Goal: Transaction & Acquisition: Purchase product/service

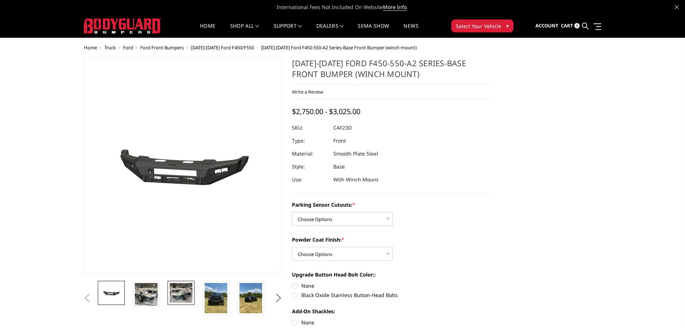
click at [181, 293] on img at bounding box center [181, 293] width 23 height 20
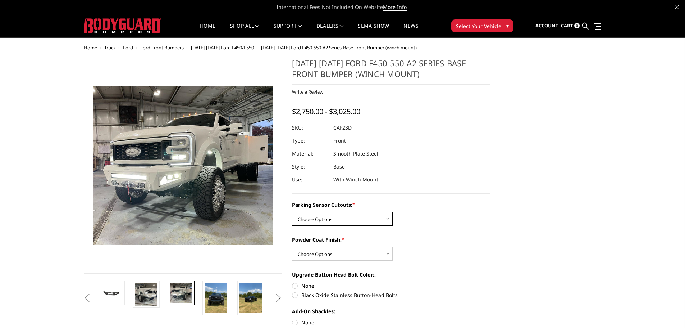
click at [387, 218] on select "Choose Options No-Without Parking Sensor Cutouts Yes-With Parking Sensor Cutouts" at bounding box center [342, 219] width 101 height 14
select select "2403"
click at [292, 212] on select "Choose Options No-Without Parking Sensor Cutouts Yes-With Parking Sensor Cutouts" at bounding box center [342, 219] width 101 height 14
click at [385, 252] on select "Choose Options Bare Metal Textured Black Powder Coat" at bounding box center [342, 254] width 101 height 14
select select "2404"
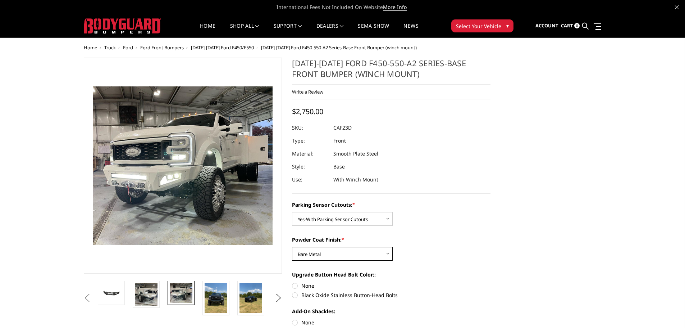
click at [292, 247] on select "Choose Options Bare Metal Textured Black Powder Coat" at bounding box center [342, 254] width 101 height 14
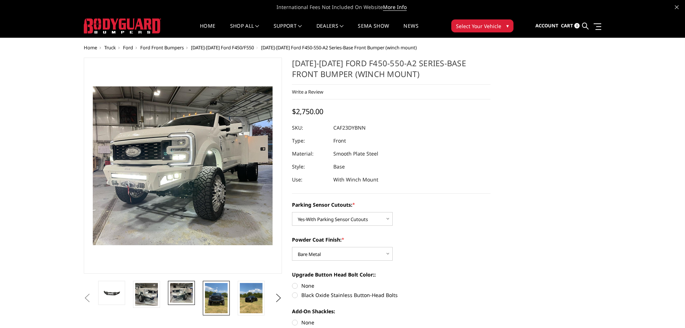
click at [214, 294] on img at bounding box center [216, 298] width 23 height 30
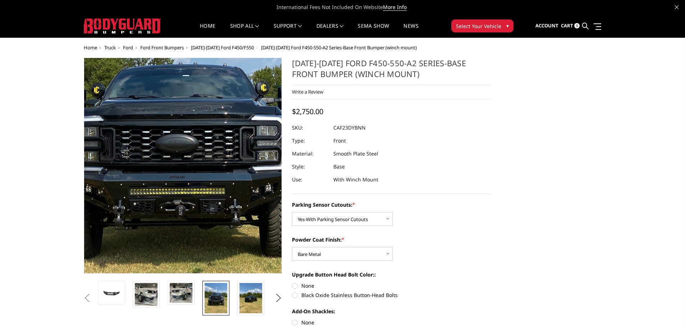
click at [191, 182] on img at bounding box center [176, 145] width 345 height 461
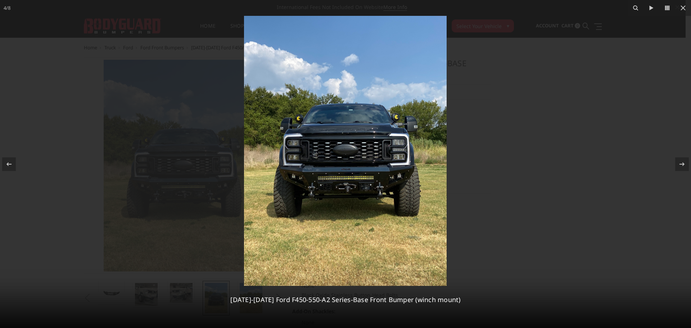
click at [372, 167] on img at bounding box center [345, 151] width 203 height 270
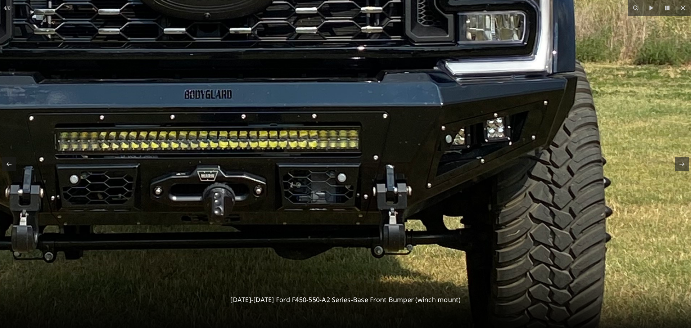
drag, startPoint x: 355, startPoint y: 163, endPoint x: 336, endPoint y: 79, distance: 86.3
click at [680, 163] on icon at bounding box center [682, 164] width 9 height 9
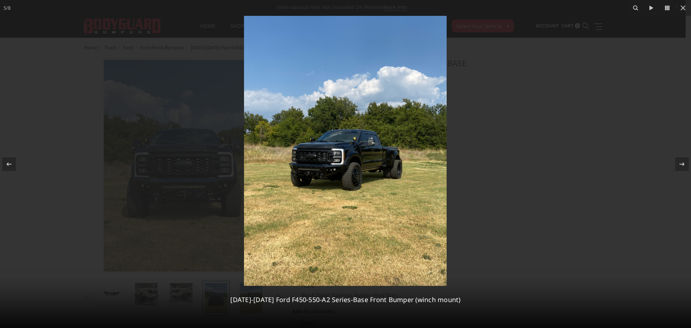
click at [361, 168] on img at bounding box center [345, 151] width 203 height 270
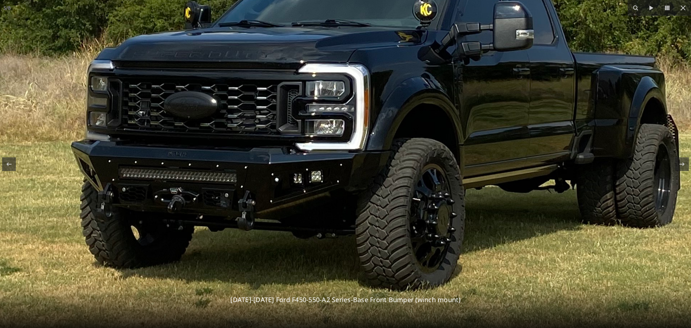
drag, startPoint x: 279, startPoint y: 150, endPoint x: 381, endPoint y: 148, distance: 101.5
click at [381, 148] on img at bounding box center [374, 75] width 1088 height 1451
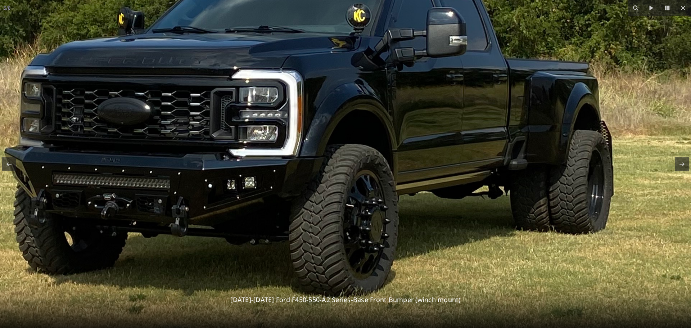
drag, startPoint x: 487, startPoint y: 132, endPoint x: 424, endPoint y: 140, distance: 63.5
click at [418, 140] on img at bounding box center [308, 82] width 1088 height 1451
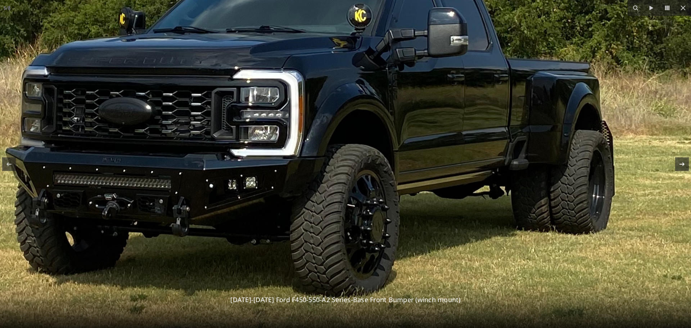
click at [685, 165] on icon at bounding box center [682, 164] width 9 height 9
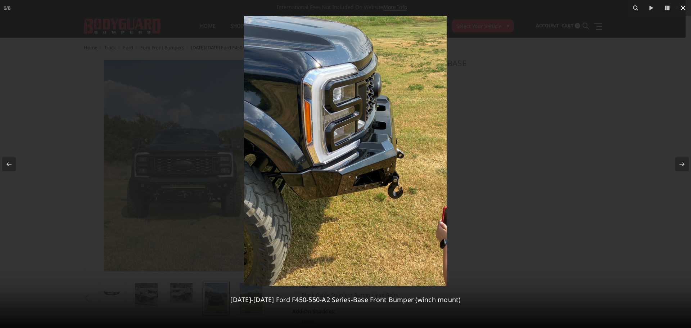
click at [683, 8] on icon at bounding box center [682, 7] width 5 height 5
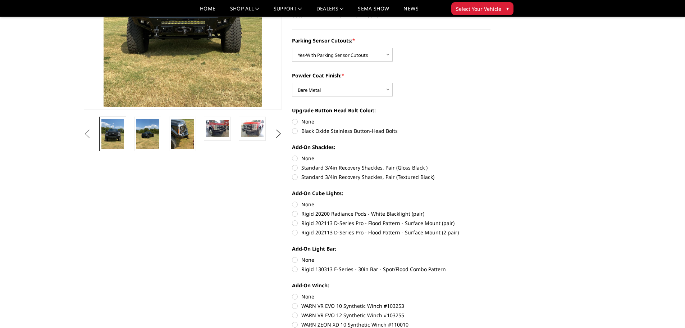
scroll to position [144, 0]
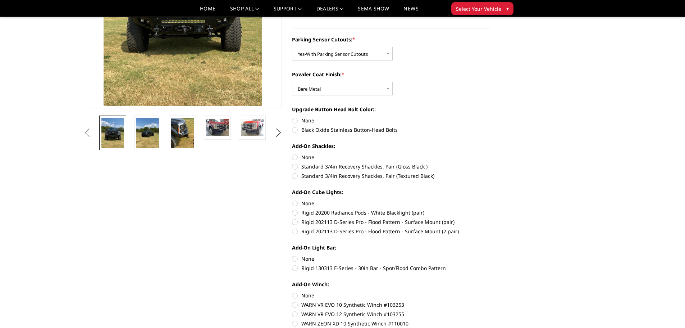
click at [295, 130] on label "Black Oxide Stainless Button-Head Bolts" at bounding box center [391, 130] width 199 height 8
click at [491, 117] on input "Black Oxide Stainless Button-Head Bolts" at bounding box center [491, 117] width 0 height 0
radio input "true"
click at [295, 166] on label "Standard 3/4in Recovery Shackles, Pair (Gloss Black )" at bounding box center [391, 167] width 199 height 8
click at [491, 154] on input "Standard 3/4in Recovery Shackles, Pair (Gloss Black )" at bounding box center [491, 153] width 0 height 0
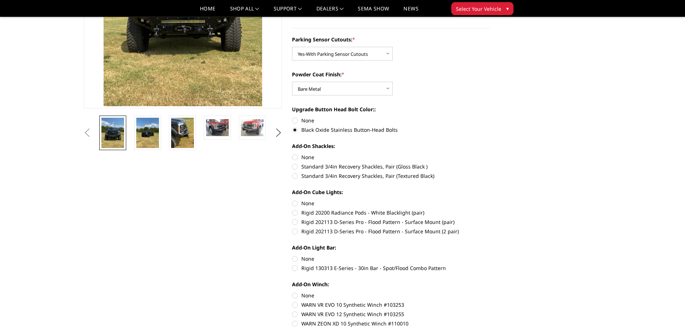
radio input "true"
click at [294, 212] on label "Rigid 20200 Radiance Pods - White Blacklight (pair)" at bounding box center [391, 213] width 199 height 8
click at [491, 200] on input "Rigid 20200 Radiance Pods - White Blacklight (pair)" at bounding box center [491, 199] width 0 height 0
radio input "true"
click at [295, 270] on label "Rigid 130313 E-Series - 30in Bar - Spot/Flood Combo Pattern" at bounding box center [391, 268] width 199 height 8
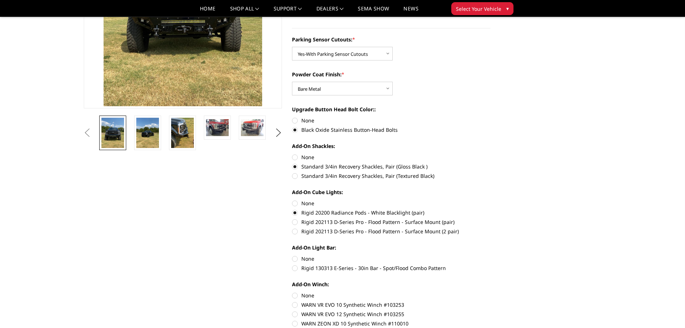
click at [491, 255] on input "Rigid 130313 E-Series - 30in Bar - Spot/Flood Combo Pattern" at bounding box center [491, 255] width 0 height 0
radio input "true"
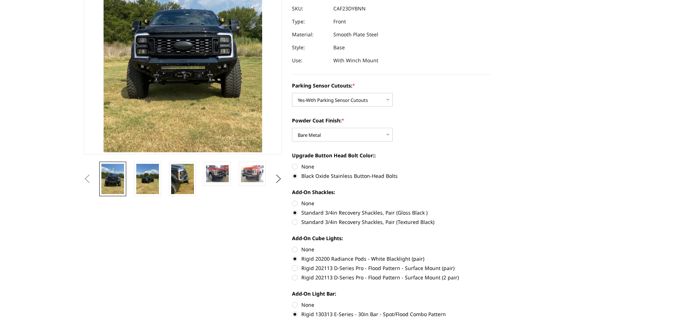
scroll to position [0, 0]
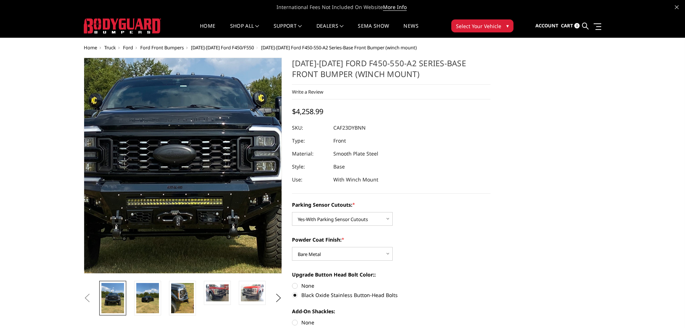
click at [195, 175] on img at bounding box center [173, 156] width 345 height 461
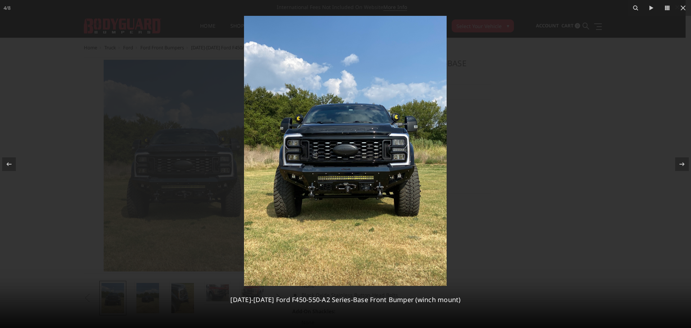
click at [326, 181] on img at bounding box center [345, 151] width 203 height 270
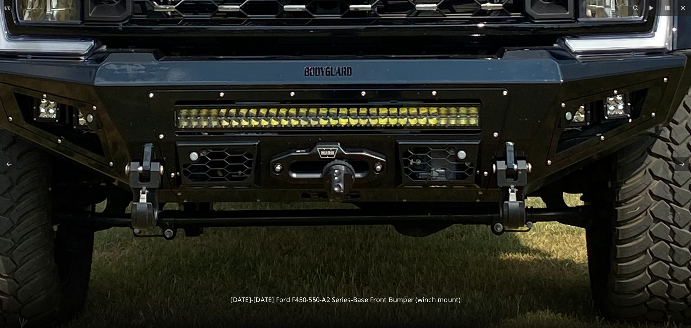
drag, startPoint x: 413, startPoint y: 148, endPoint x: 311, endPoint y: 103, distance: 111.5
click at [679, 164] on icon at bounding box center [682, 164] width 9 height 9
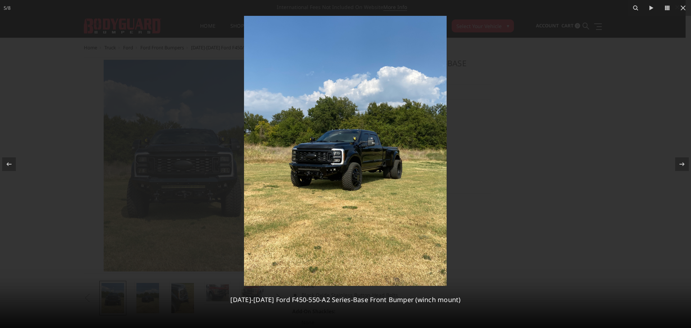
click at [338, 162] on img at bounding box center [345, 151] width 203 height 270
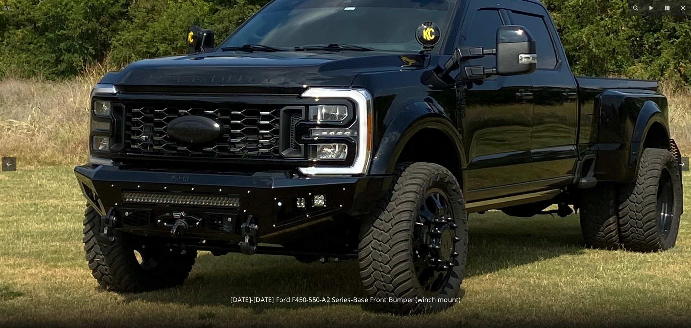
click at [683, 168] on div "5 / 8 2023-2025 Ford F450-550-A2 Series-Base Front Bumper (winch mount)" at bounding box center [345, 164] width 691 height 328
click at [683, 166] on icon at bounding box center [682, 164] width 9 height 9
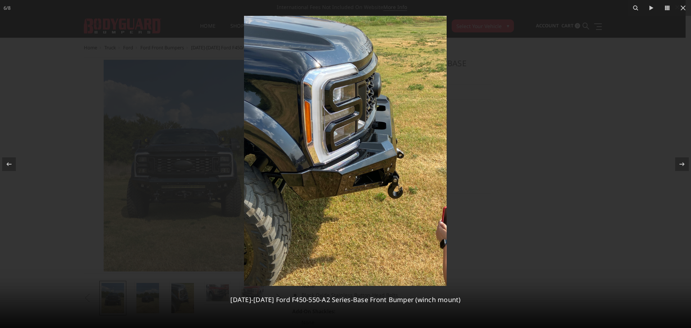
drag, startPoint x: 684, startPoint y: 165, endPoint x: 353, endPoint y: 164, distance: 331.4
click at [353, 164] on img at bounding box center [345, 151] width 203 height 270
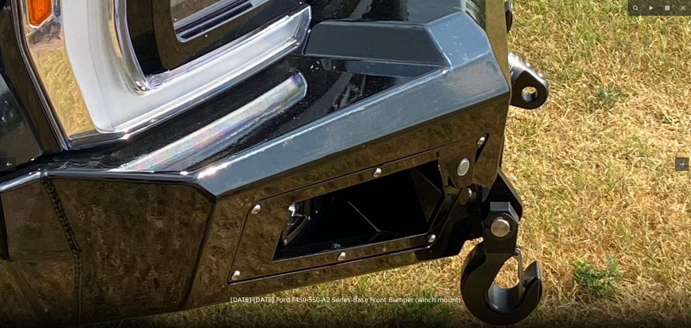
drag, startPoint x: 357, startPoint y: 163, endPoint x: 276, endPoint y: 140, distance: 84.0
click at [276, 140] on img at bounding box center [233, 68] width 1088 height 1451
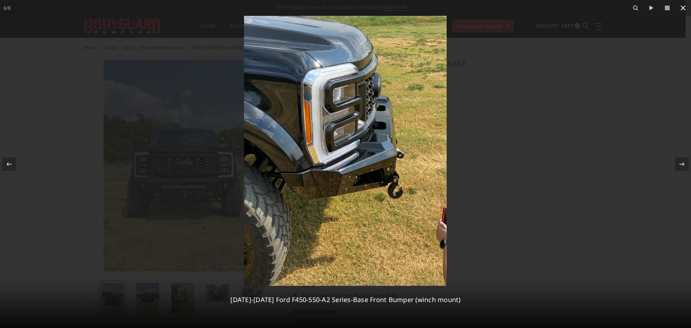
click at [685, 6] on icon at bounding box center [682, 7] width 5 height 5
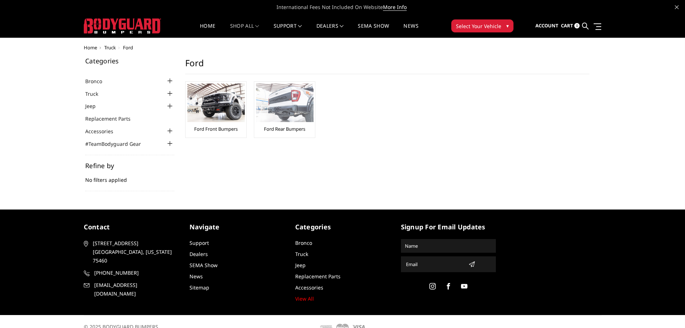
click at [286, 128] on link "Ford Rear Bumpers" at bounding box center [284, 129] width 41 height 6
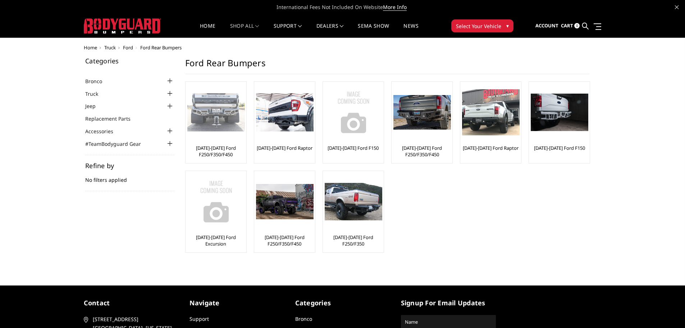
click at [212, 152] on link "[DATE]-[DATE] Ford F250/F350/F450" at bounding box center [215, 151] width 57 height 13
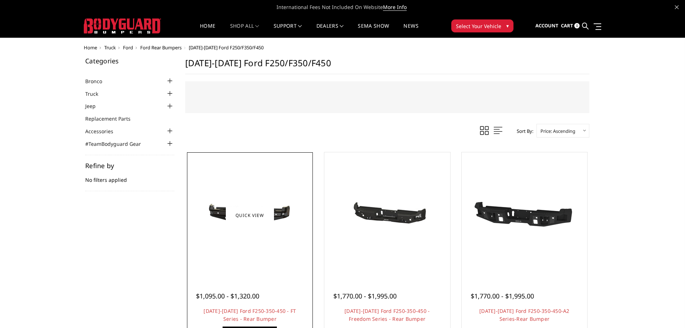
click at [287, 213] on img at bounding box center [250, 215] width 115 height 55
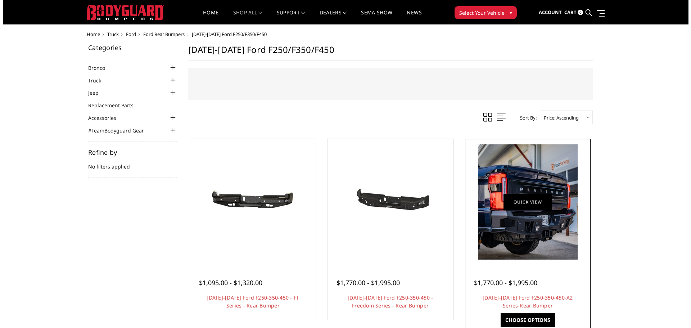
scroll to position [10, 0]
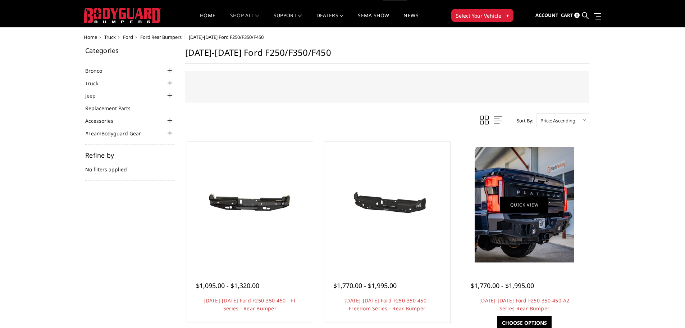
click at [513, 205] on link "Quick view" at bounding box center [525, 204] width 48 height 17
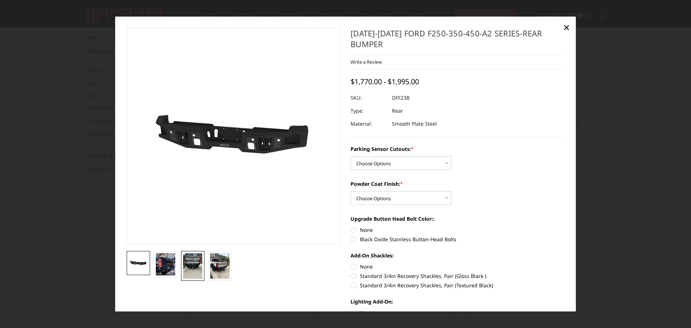
click at [194, 260] on img at bounding box center [192, 266] width 19 height 26
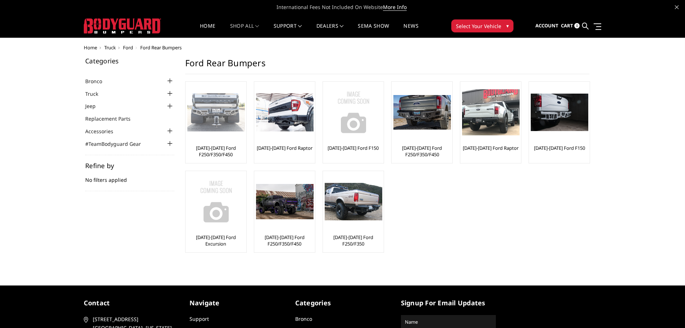
click at [221, 149] on link "[DATE]-[DATE] Ford F250/F350/F450" at bounding box center [215, 151] width 57 height 13
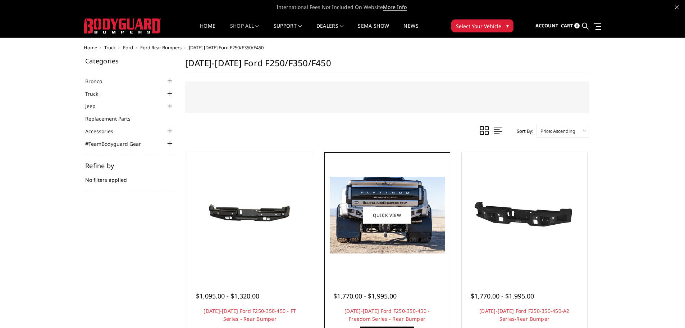
click at [394, 196] on img at bounding box center [387, 215] width 115 height 77
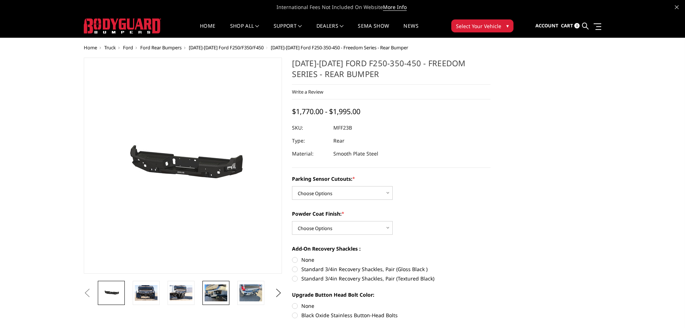
click at [214, 295] on img at bounding box center [216, 292] width 23 height 17
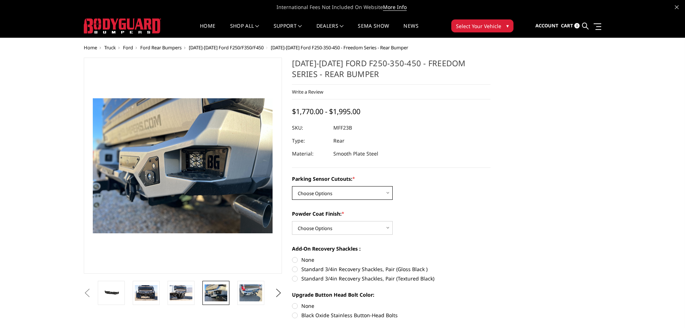
click at [386, 191] on select "Choose Options No - Without Parking Sensor Cutouts Yes - With Parking Sensor Cu…" at bounding box center [342, 193] width 101 height 14
select select "2559"
click at [292, 186] on select "Choose Options No - Without Parking Sensor Cutouts Yes - With Parking Sensor Cu…" at bounding box center [342, 193] width 101 height 14
click at [295, 269] on label "Standard 3/4in Recovery Shackles, Pair (Gloss Black )" at bounding box center [391, 269] width 199 height 8
click at [491, 256] on input "Standard 3/4in Recovery Shackles, Pair (Gloss Black )" at bounding box center [491, 256] width 0 height 0
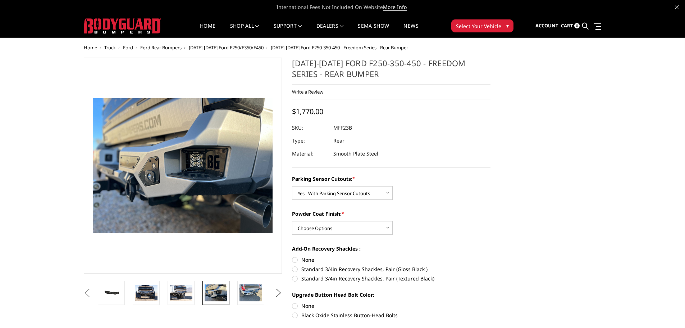
radio input "true"
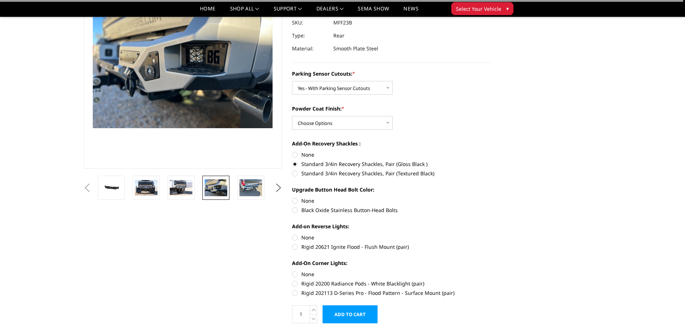
scroll to position [108, 0]
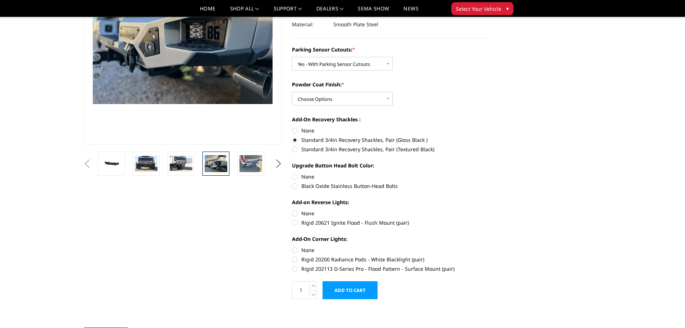
click at [294, 185] on label "Black Oxide Stainless Button-Head Bolts" at bounding box center [391, 186] width 199 height 8
click at [491, 173] on input "Black Oxide Stainless Button-Head Bolts" at bounding box center [491, 173] width 0 height 0
radio input "true"
click at [294, 223] on label "Rigid 20621 Ignite Flood - Flush Mount (pair)" at bounding box center [391, 223] width 199 height 8
click at [491, 210] on input "Rigid 20621 Ignite Flood - Flush Mount (pair)" at bounding box center [491, 209] width 0 height 0
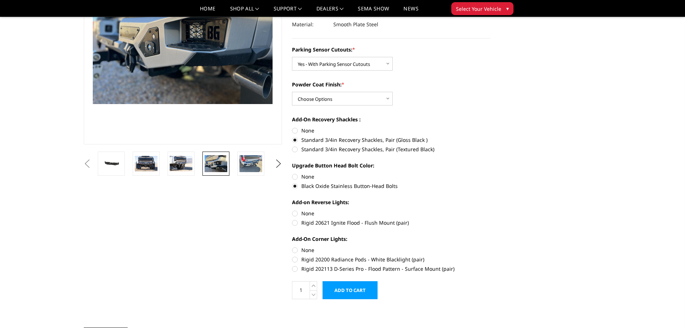
radio input "true"
click at [296, 259] on label "Rigid 20200 Radiance Pods - White Blacklight (pair)" at bounding box center [391, 259] width 199 height 8
click at [491, 246] on input "Rigid 20200 Radiance Pods - White Blacklight (pair)" at bounding box center [491, 246] width 0 height 0
radio input "true"
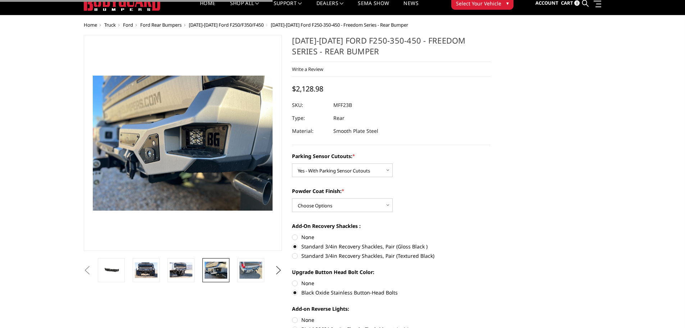
scroll to position [0, 0]
